Goal: Navigation & Orientation: Find specific page/section

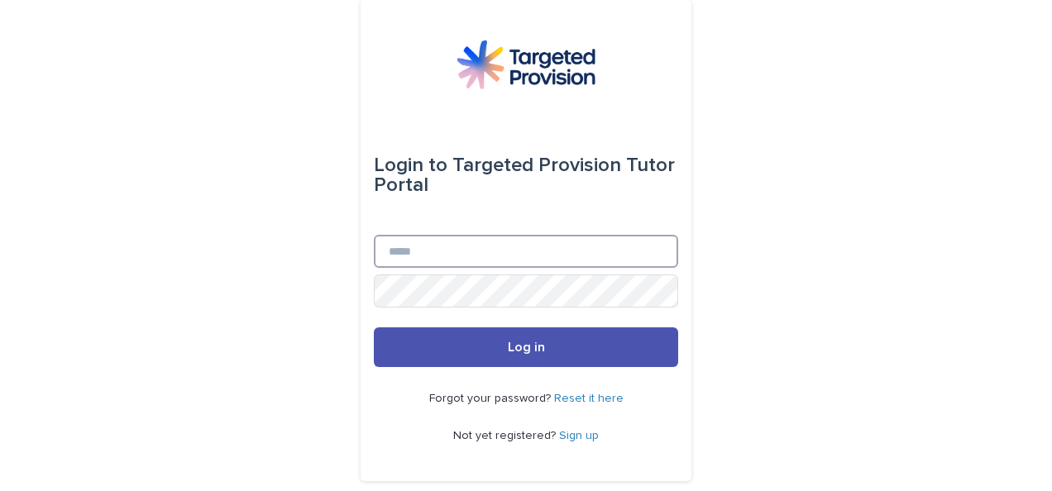
click at [554, 253] on input "Email" at bounding box center [526, 251] width 304 height 33
type input "**********"
click at [374, 327] on button "Log in" at bounding box center [526, 347] width 304 height 40
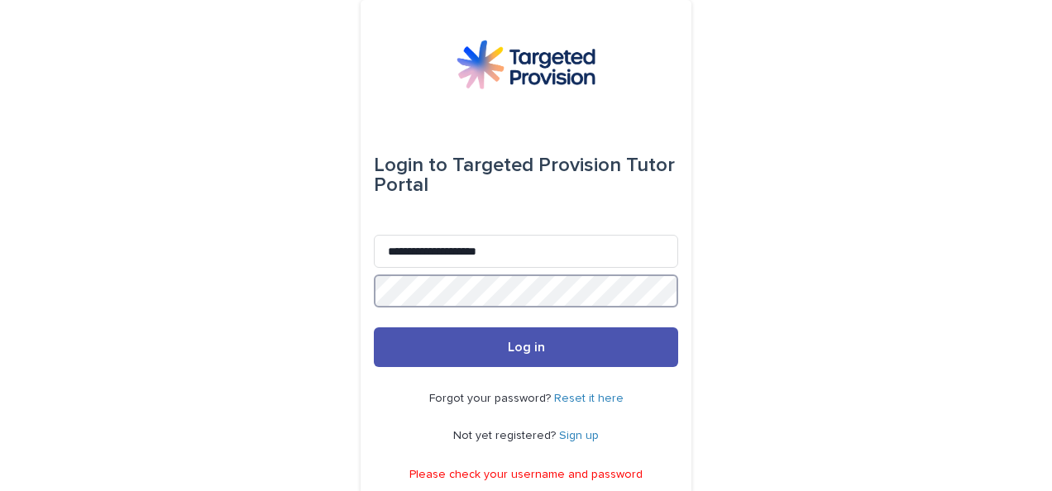
click at [374, 327] on button "Log in" at bounding box center [526, 347] width 304 height 40
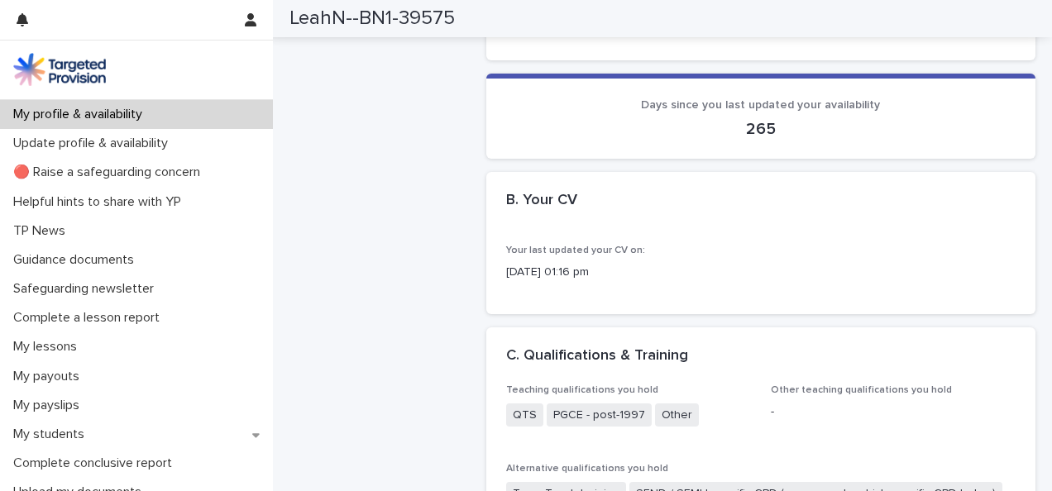
scroll to position [744, 0]
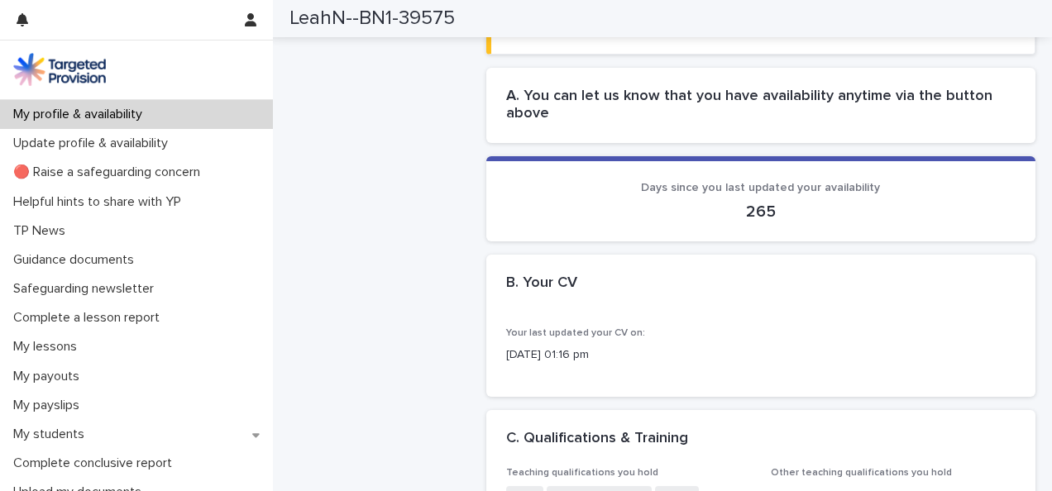
click at [556, 369] on div "Your last updated your CV on: [DATE] 01:16 pm" at bounding box center [761, 351] width 510 height 49
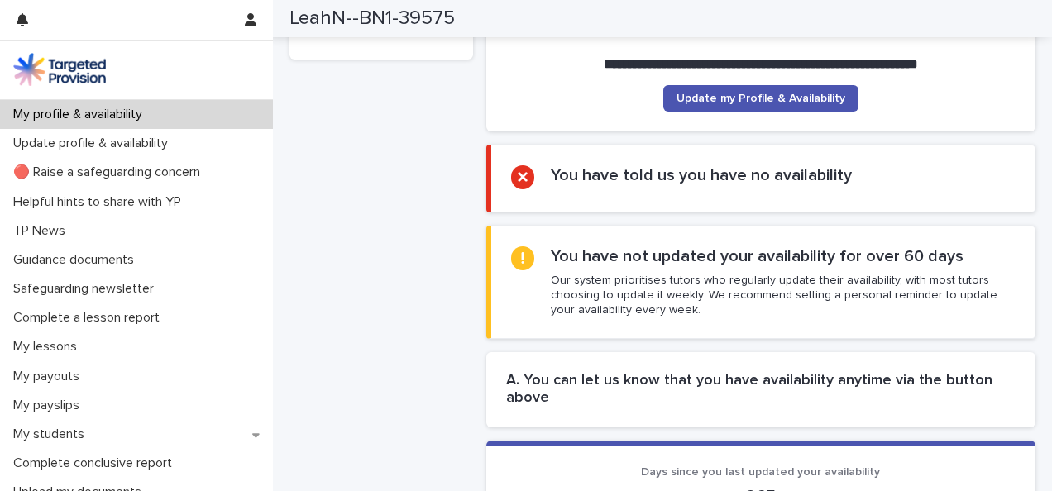
scroll to position [165, 0]
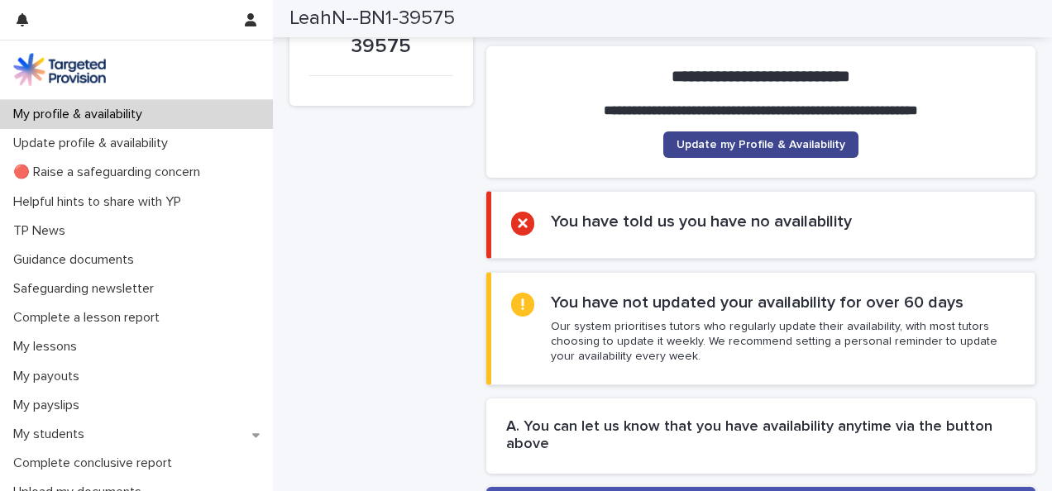
click at [756, 149] on span "Update my Profile & Availability" at bounding box center [760, 145] width 169 height 12
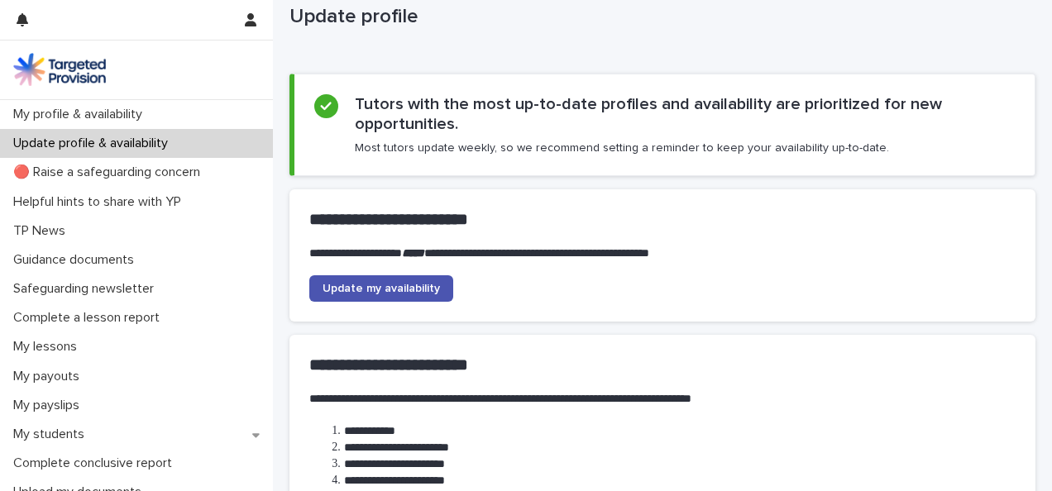
scroll to position [83, 0]
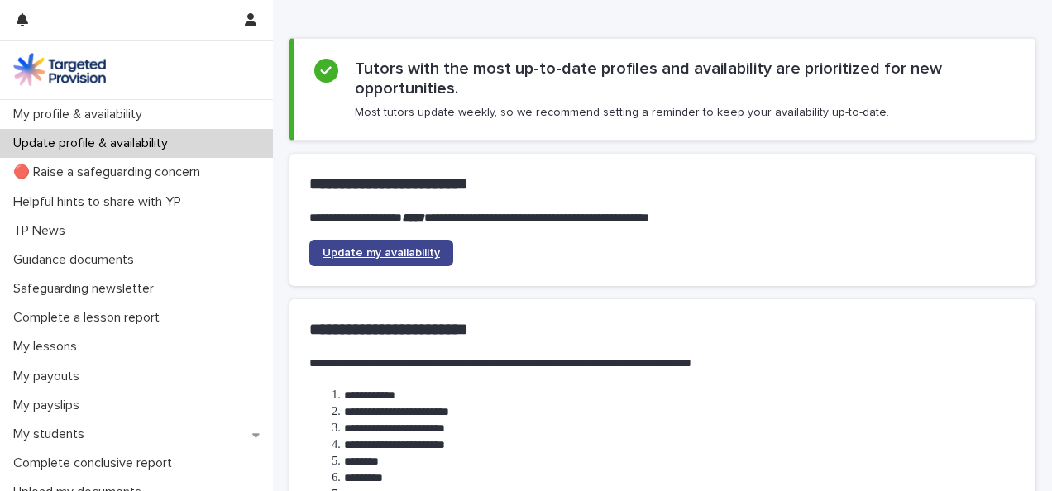
click at [407, 248] on span "Update my availability" at bounding box center [380, 253] width 117 height 12
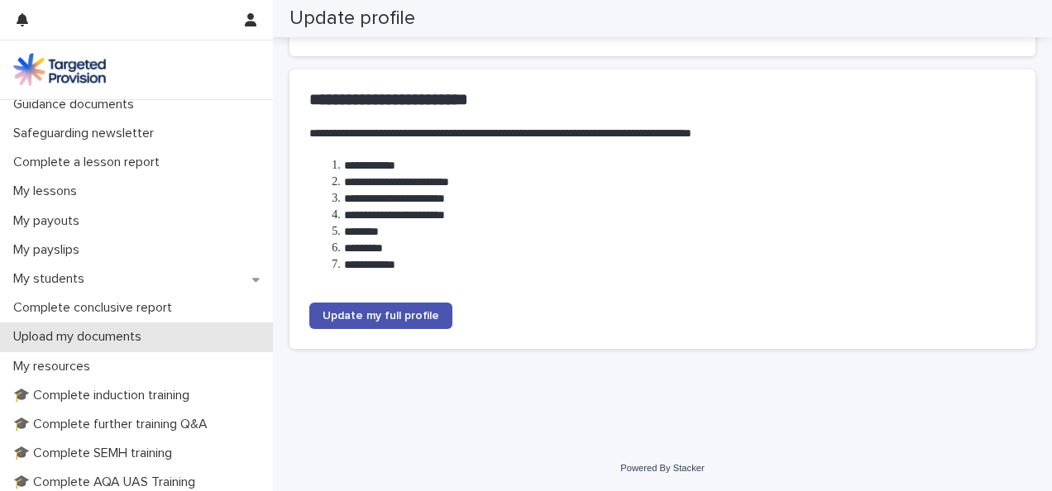
scroll to position [165, 0]
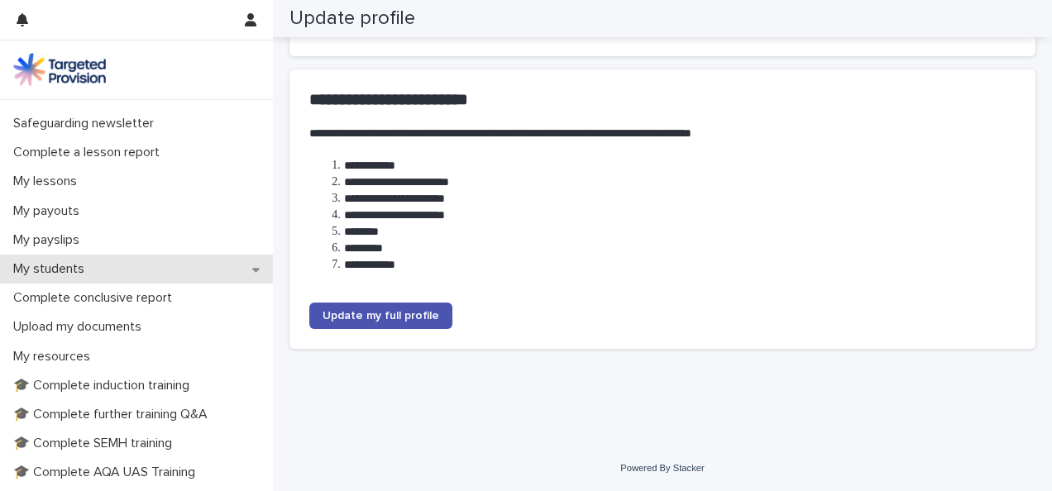
click at [74, 263] on p "My students" at bounding box center [52, 269] width 91 height 16
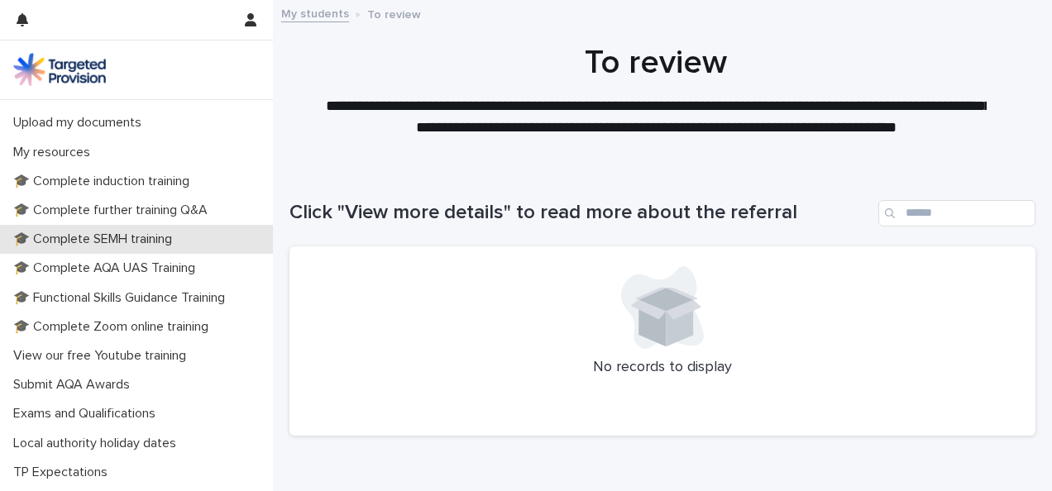
scroll to position [569, 0]
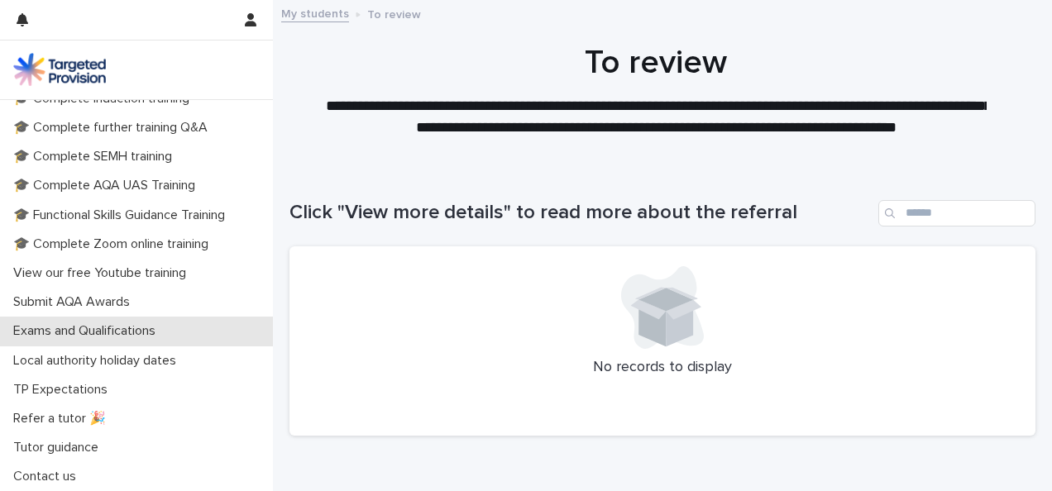
click at [142, 325] on p "Exams and Qualifications" at bounding box center [88, 331] width 162 height 16
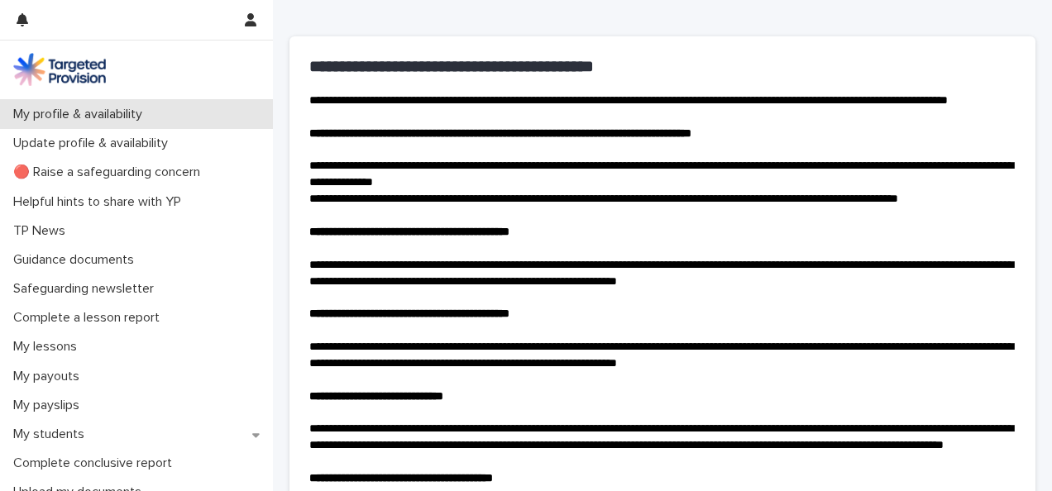
click at [155, 111] on p "My profile & availability" at bounding box center [81, 115] width 149 height 16
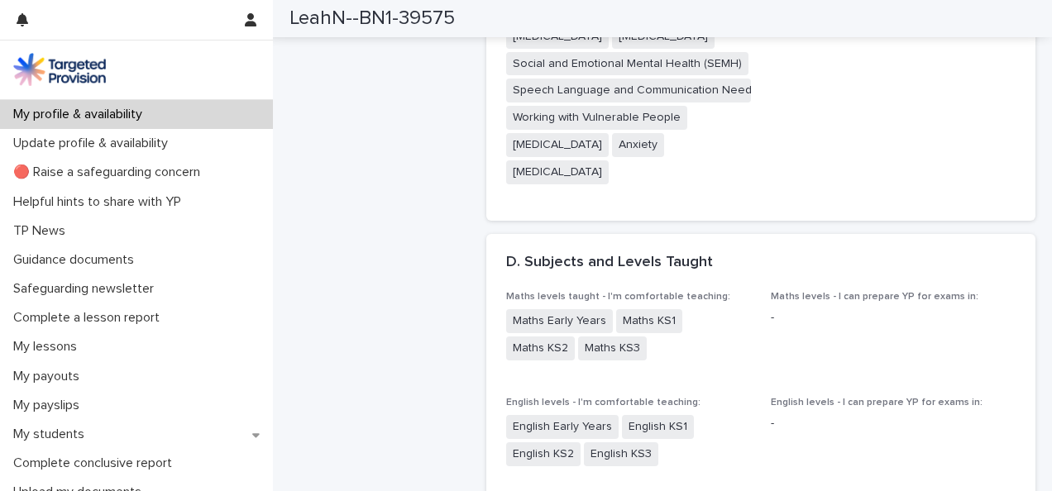
scroll to position [1240, 0]
